Goal: Task Accomplishment & Management: Use online tool/utility

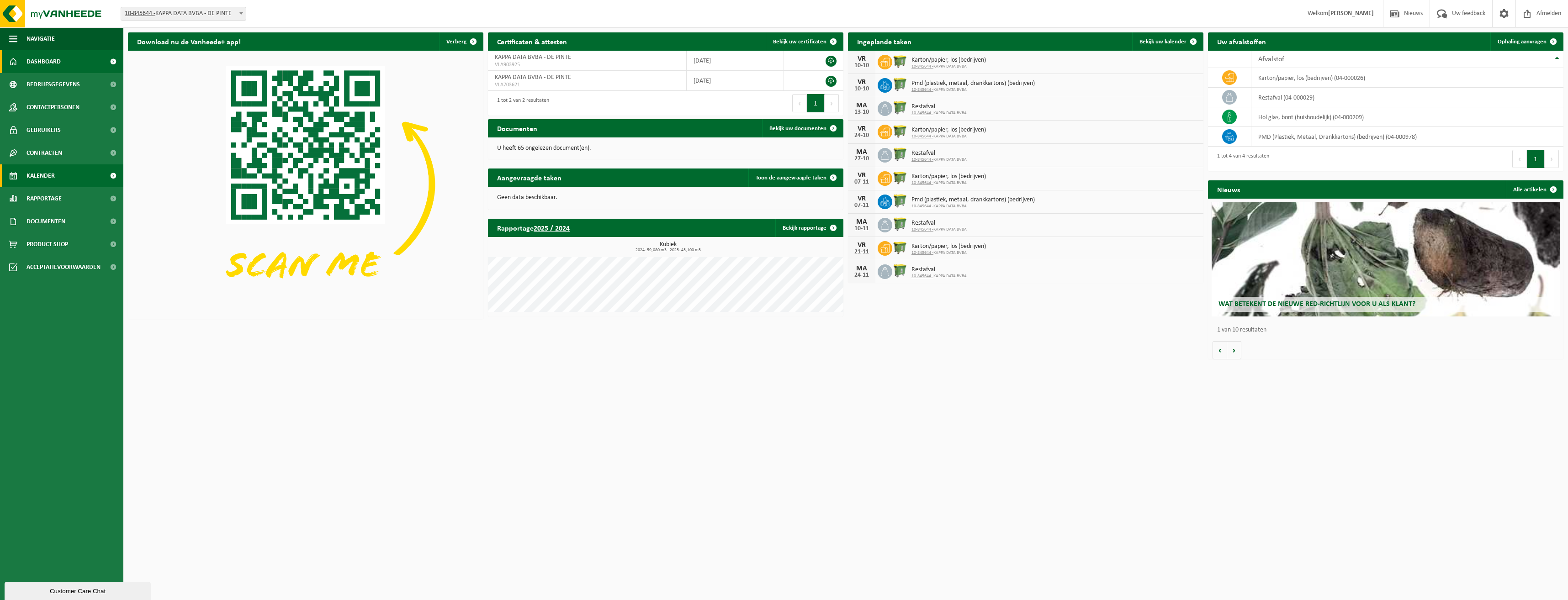
click at [43, 173] on span "Kalender" at bounding box center [41, 176] width 29 height 23
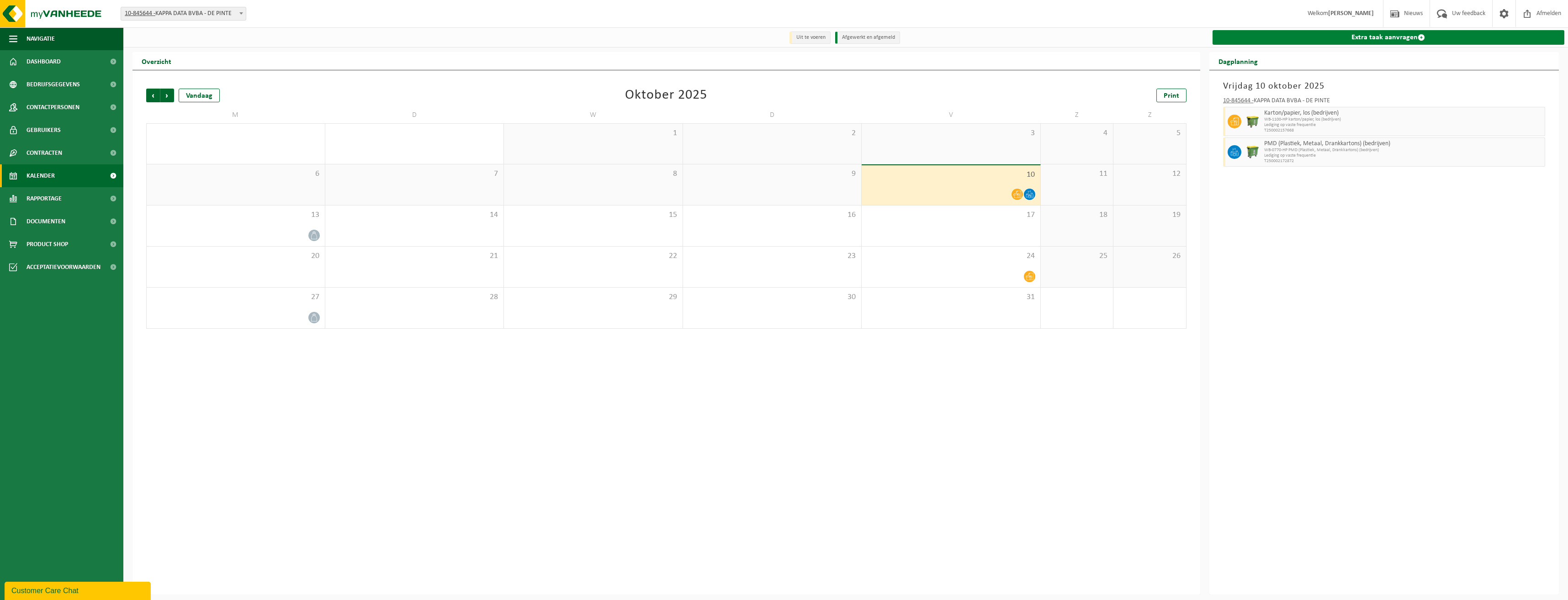
click at [1409, 38] on link "Extra taak aanvragen" at bounding box center [1388, 38] width 352 height 15
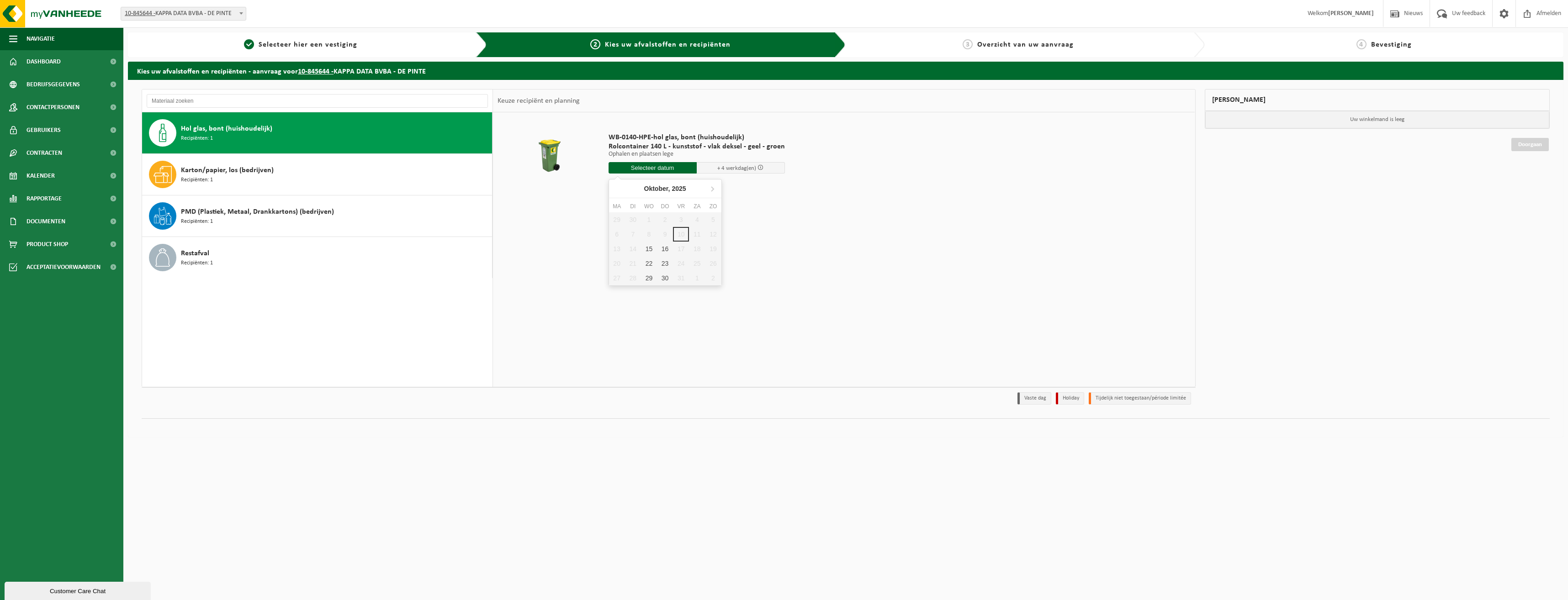
click at [643, 169] on input "text" at bounding box center [653, 167] width 88 height 12
click at [648, 250] on div "15" at bounding box center [649, 249] width 16 height 15
type input "Van 2025-10-15"
click at [659, 184] on input "1" at bounding box center [653, 184] width 88 height 12
type input "2"
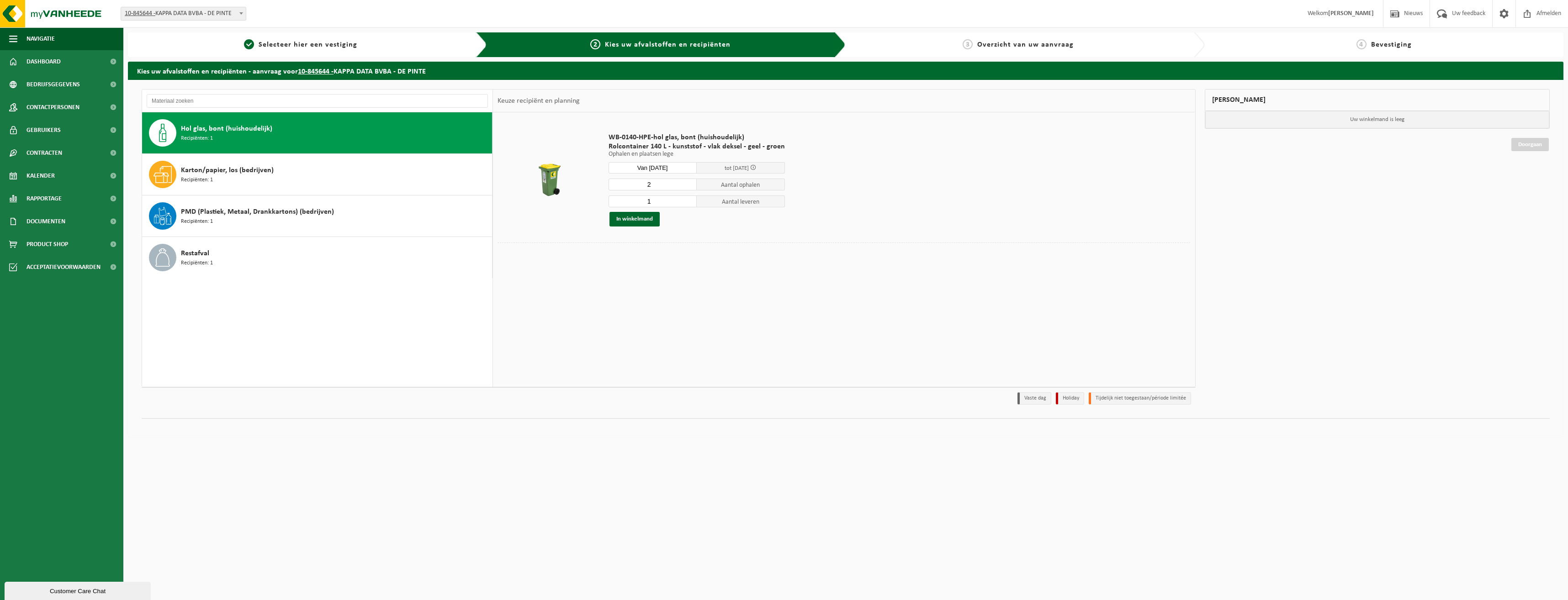
click at [689, 184] on input "2" at bounding box center [653, 184] width 88 height 12
type input "2"
click at [688, 198] on input "2" at bounding box center [653, 201] width 88 height 12
click at [629, 217] on button "In winkelmand" at bounding box center [634, 219] width 51 height 15
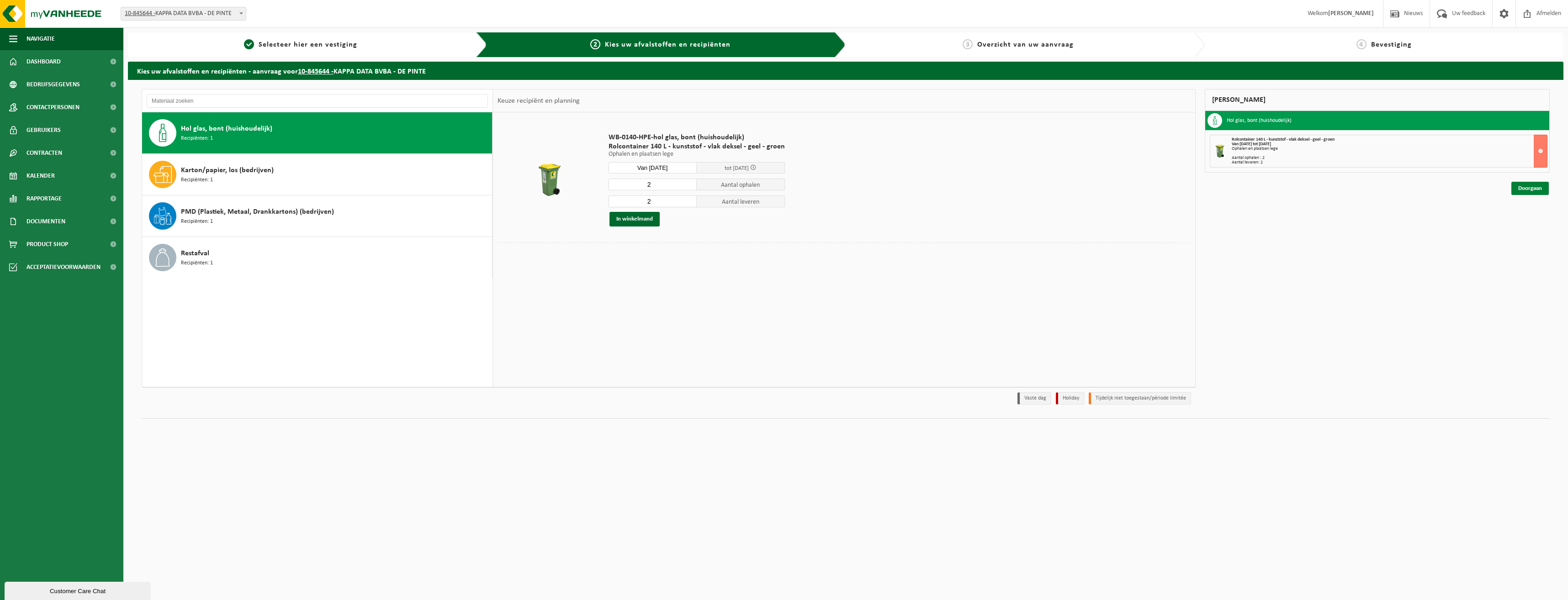
click at [1526, 189] on link "Doorgaan" at bounding box center [1530, 189] width 38 height 13
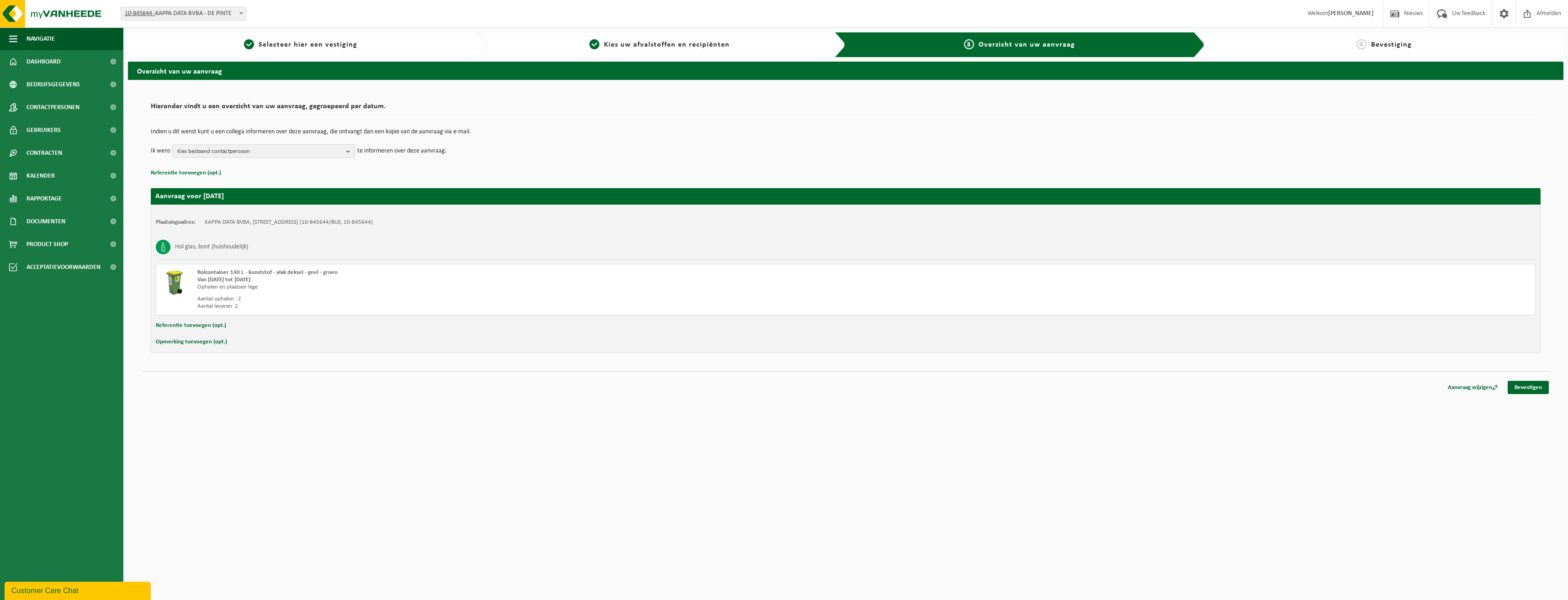
click at [274, 147] on span "Kies bestaand contactpersoon" at bounding box center [260, 152] width 166 height 14
click at [184, 221] on label "QUINCY VAN DER VLOEDT ( purchase@kappadata.be )" at bounding box center [263, 220] width 173 height 14
click at [175, 209] on input "QUINCY VAN DER VLOEDT ( purchase@kappadata.be )" at bounding box center [175, 208] width 1 height 1
checkbox input "true"
click at [1527, 389] on link "Bevestigen" at bounding box center [1528, 388] width 41 height 13
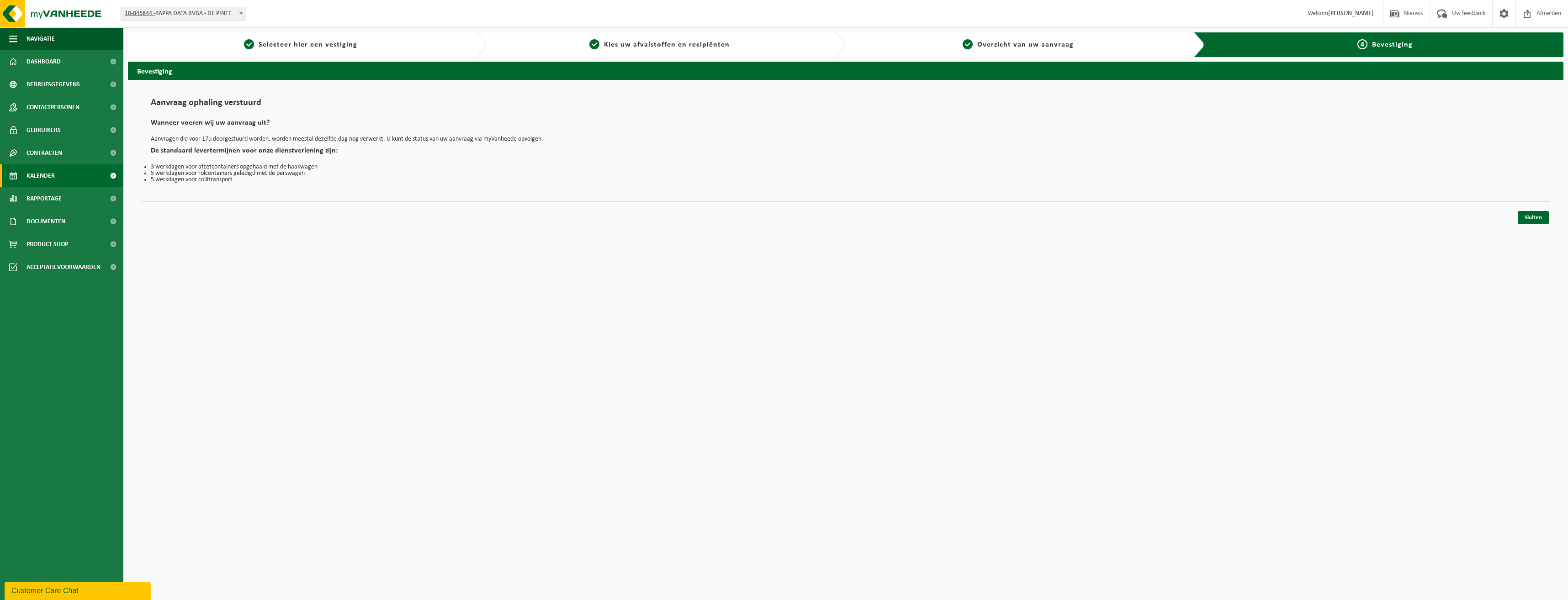
click at [48, 169] on span "Kalender" at bounding box center [41, 176] width 29 height 23
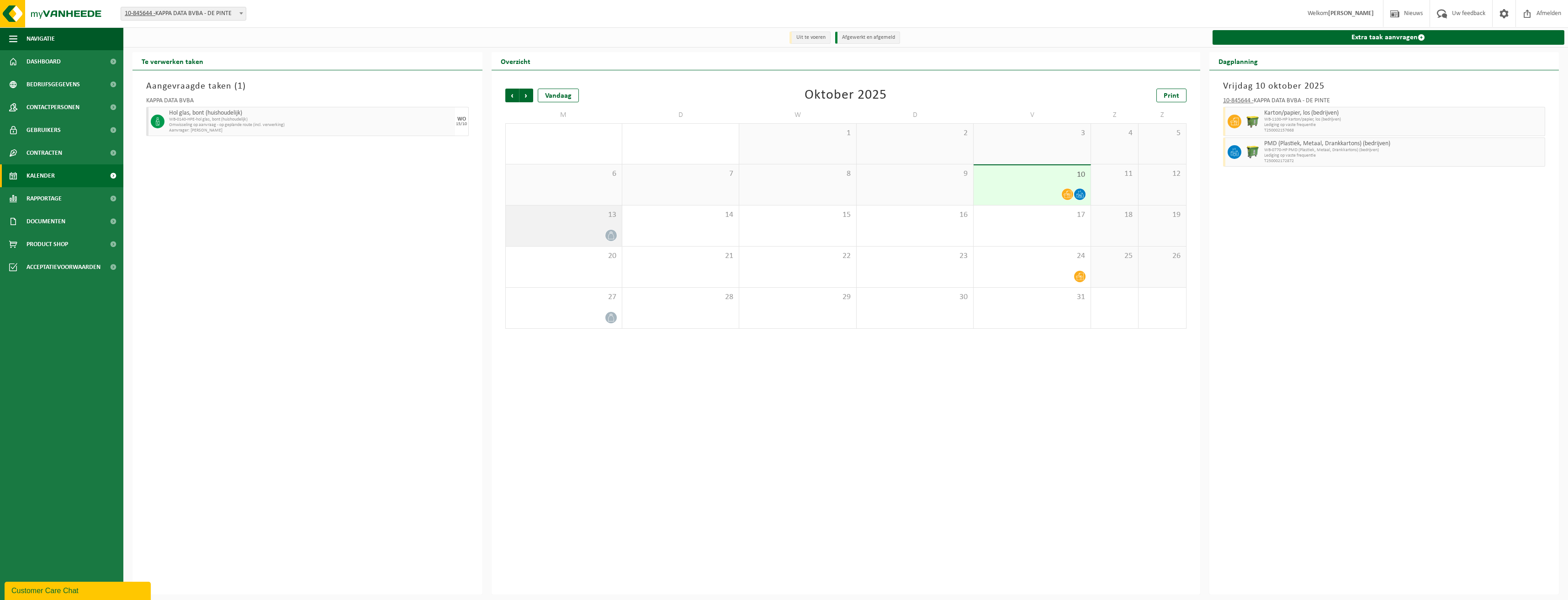
click at [579, 229] on div "13" at bounding box center [564, 226] width 116 height 41
click at [613, 236] on icon at bounding box center [611, 235] width 8 height 8
click at [539, 225] on div "13" at bounding box center [564, 226] width 116 height 41
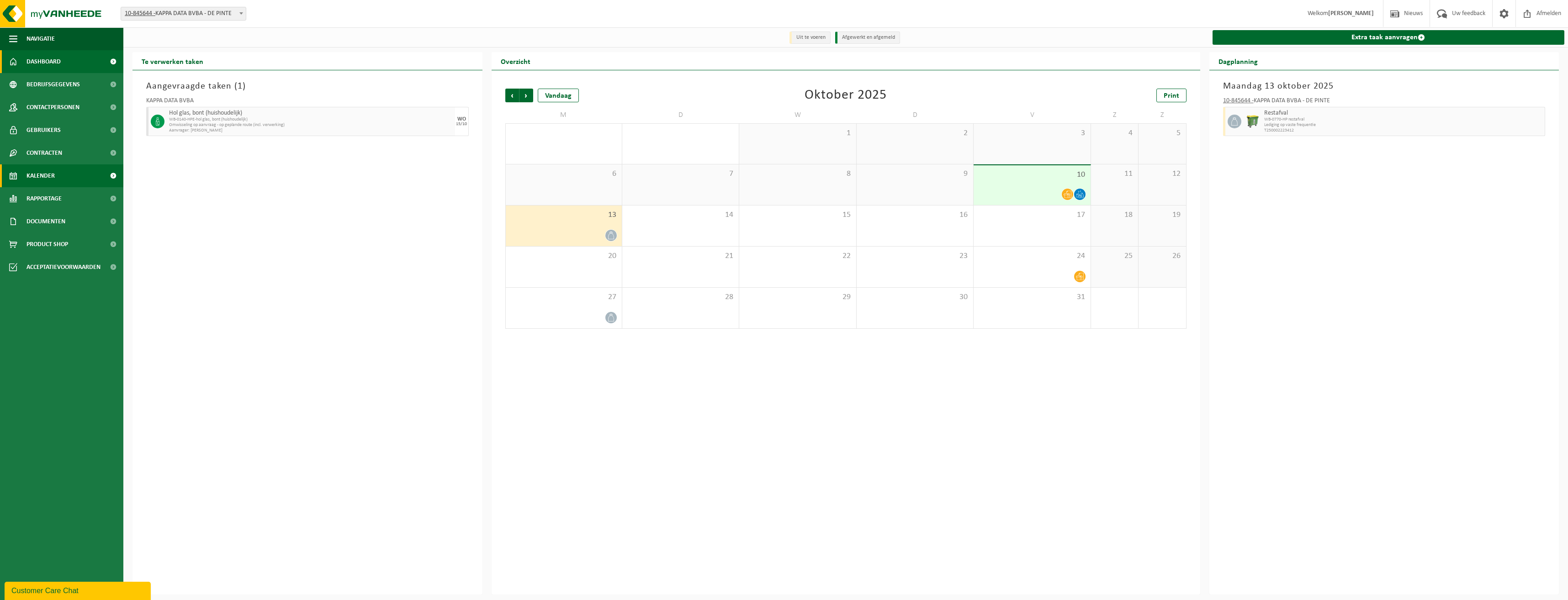
click at [54, 63] on span "Dashboard" at bounding box center [44, 62] width 34 height 23
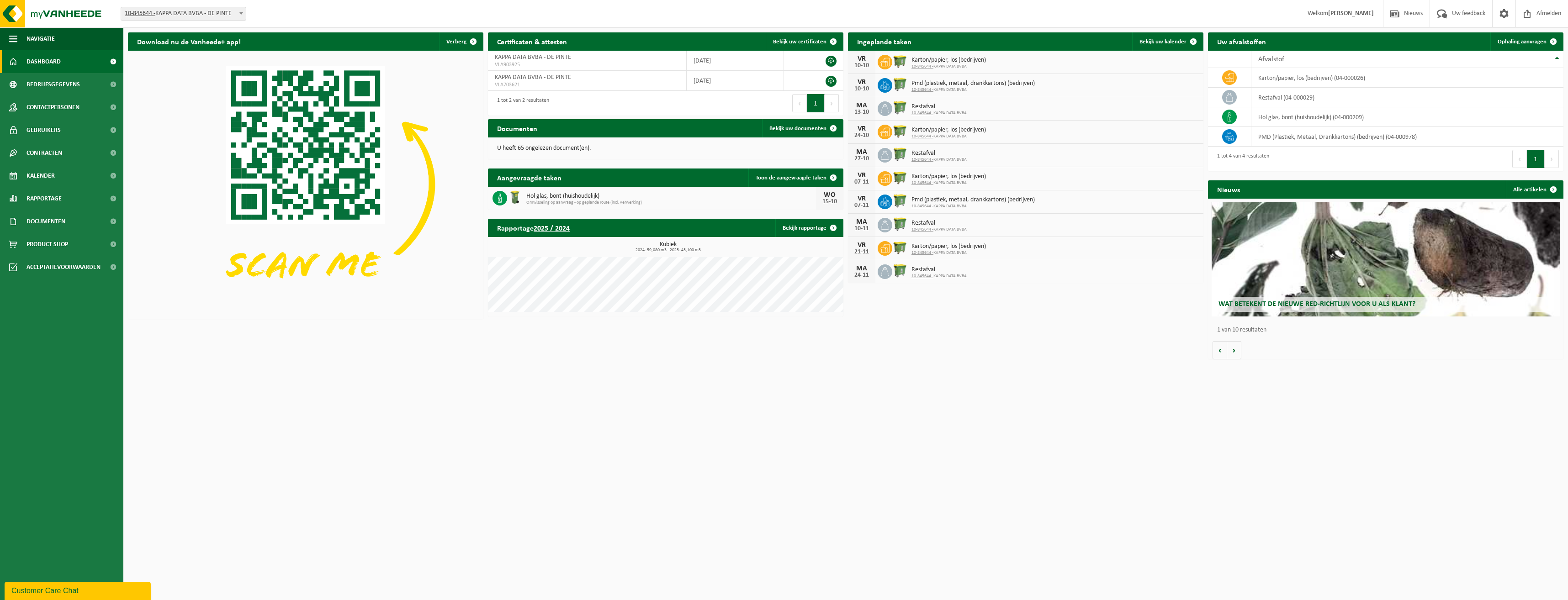
click at [1144, 60] on div "VR 10-10 Karton/papier, los (bedrijven) 10-845644 - KAPPA DATA BVBA" at bounding box center [1026, 62] width 355 height 23
click at [1171, 41] on span "Bekijk uw kalender" at bounding box center [1163, 42] width 47 height 6
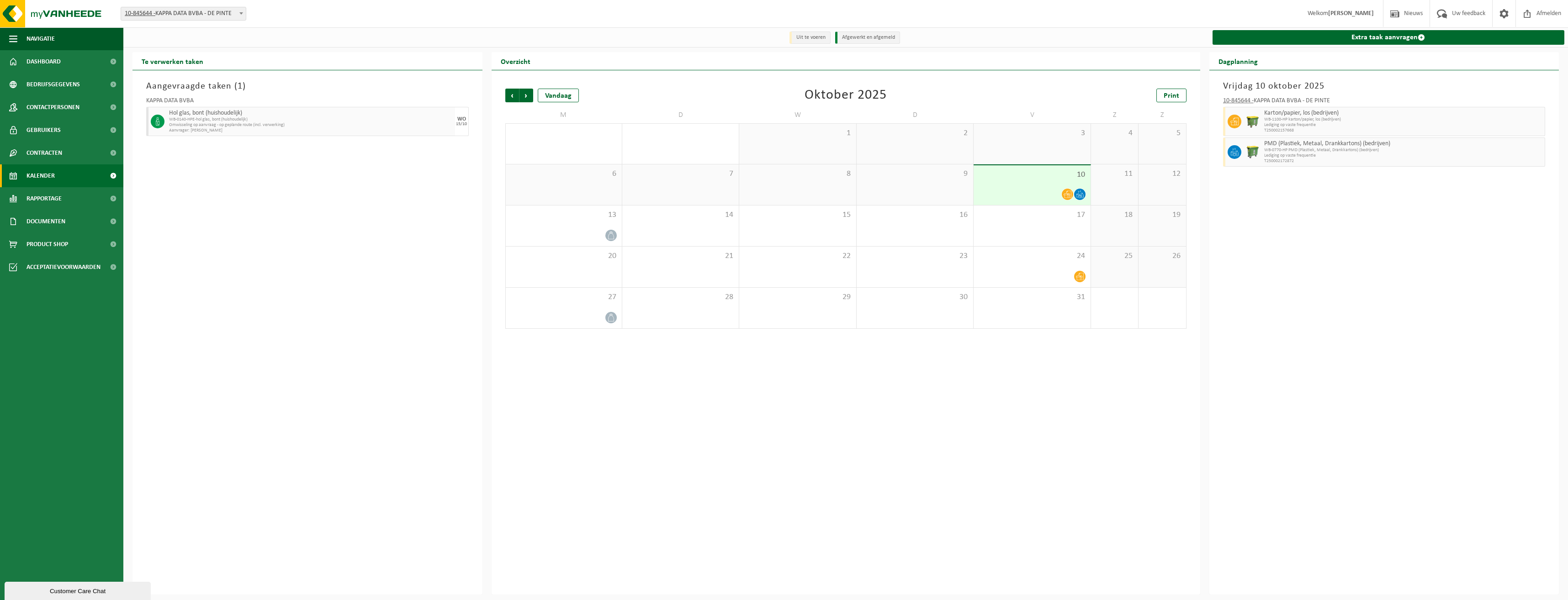
click at [1433, 118] on span "WB-1100-HP karton/papier, los (bedrijven)" at bounding box center [1404, 119] width 279 height 5
click at [1412, 160] on span "T250002172872" at bounding box center [1404, 161] width 279 height 5
click at [532, 254] on span "20" at bounding box center [564, 256] width 107 height 10
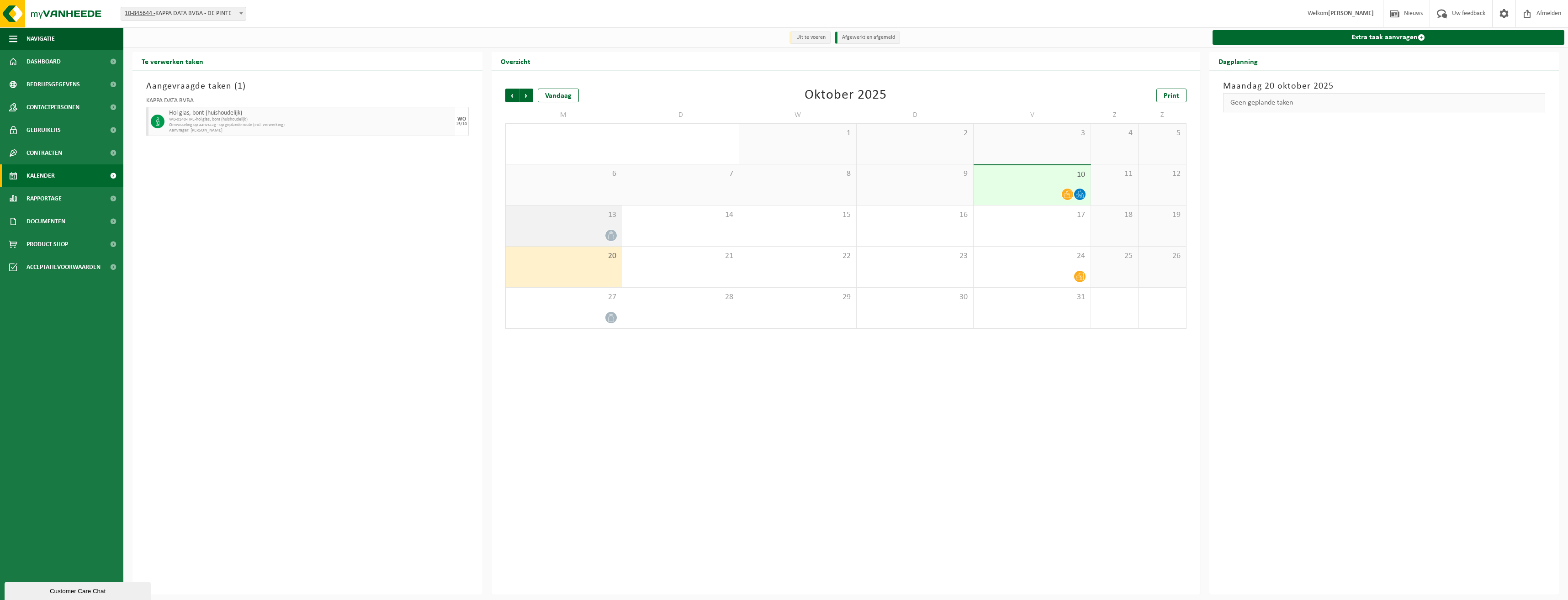
click at [536, 240] on div at bounding box center [564, 235] width 107 height 12
click at [524, 94] on span "Volgende" at bounding box center [526, 96] width 14 height 14
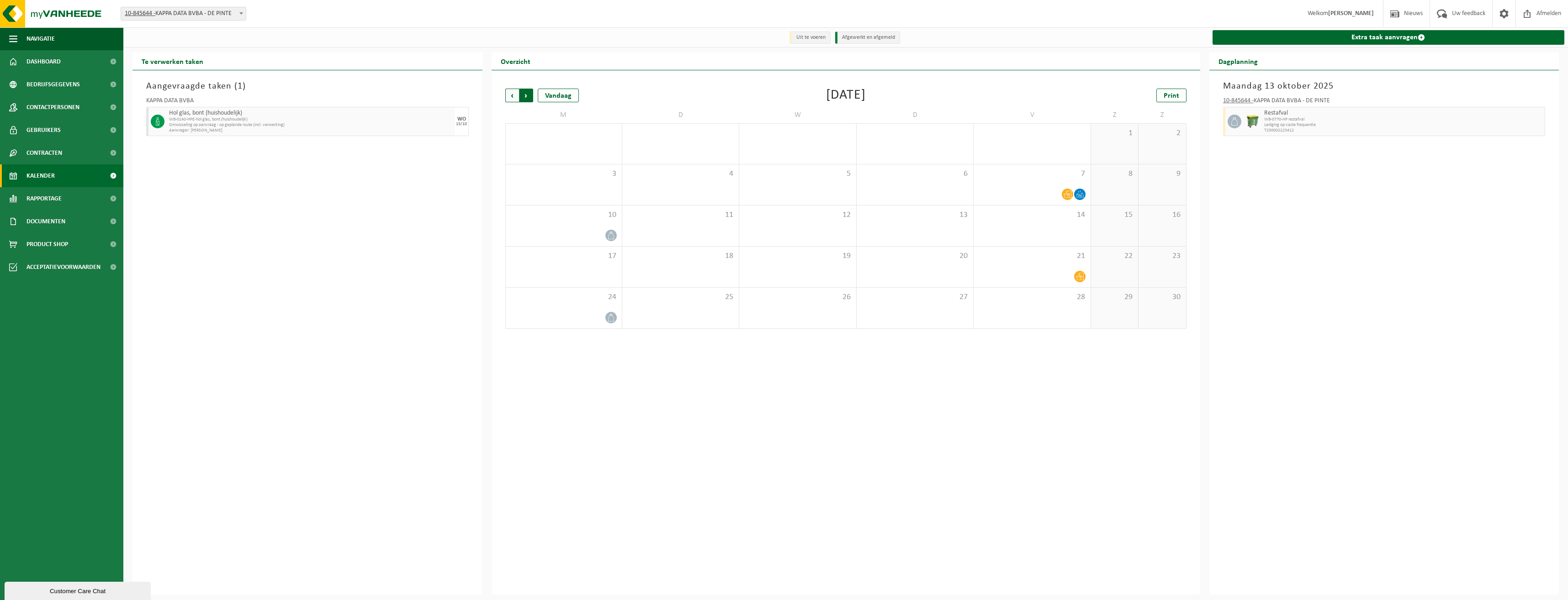
click at [509, 94] on span "Vorige" at bounding box center [512, 96] width 14 height 14
